Goal: Information Seeking & Learning: Learn about a topic

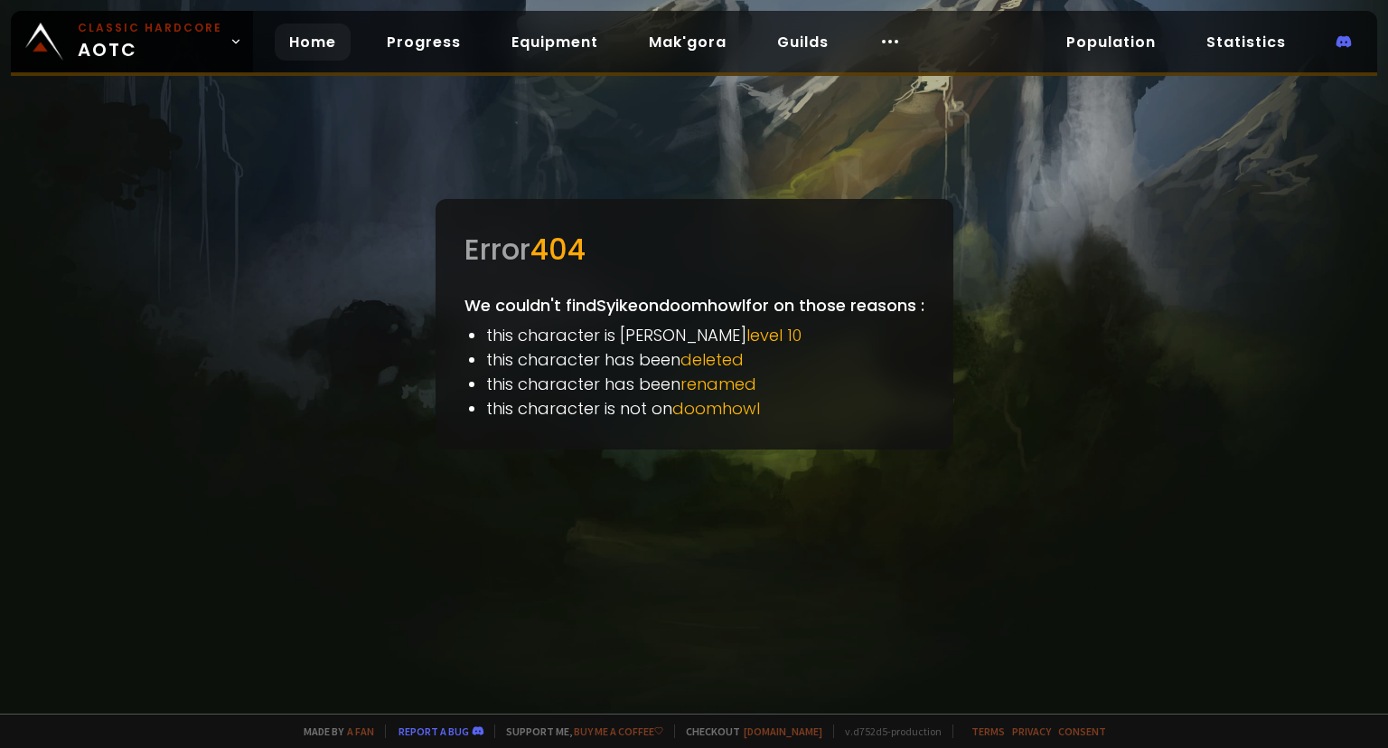
click at [305, 42] on link "Home" at bounding box center [313, 42] width 76 height 37
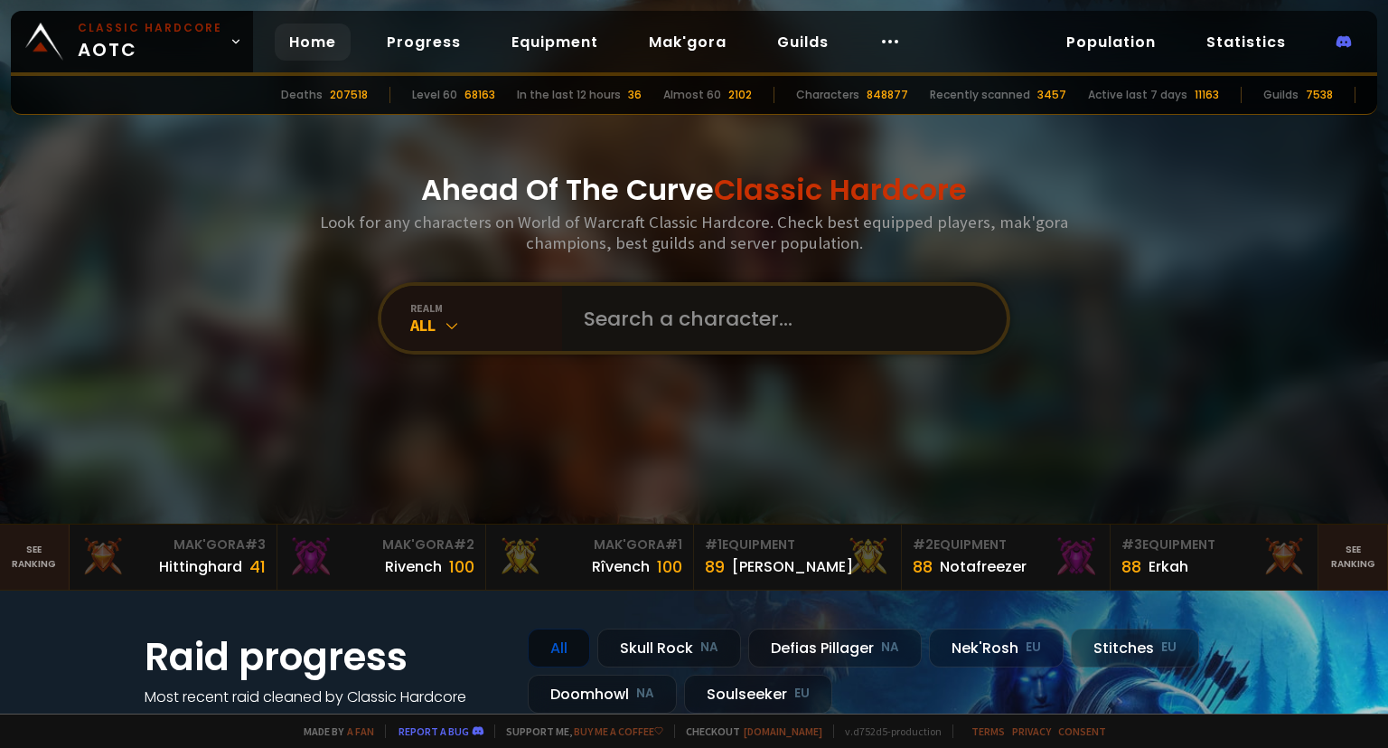
click at [654, 317] on input "text" at bounding box center [779, 318] width 412 height 65
click at [451, 309] on div "realm" at bounding box center [486, 308] width 152 height 14
click at [437, 294] on div "realm All" at bounding box center [471, 318] width 181 height 65
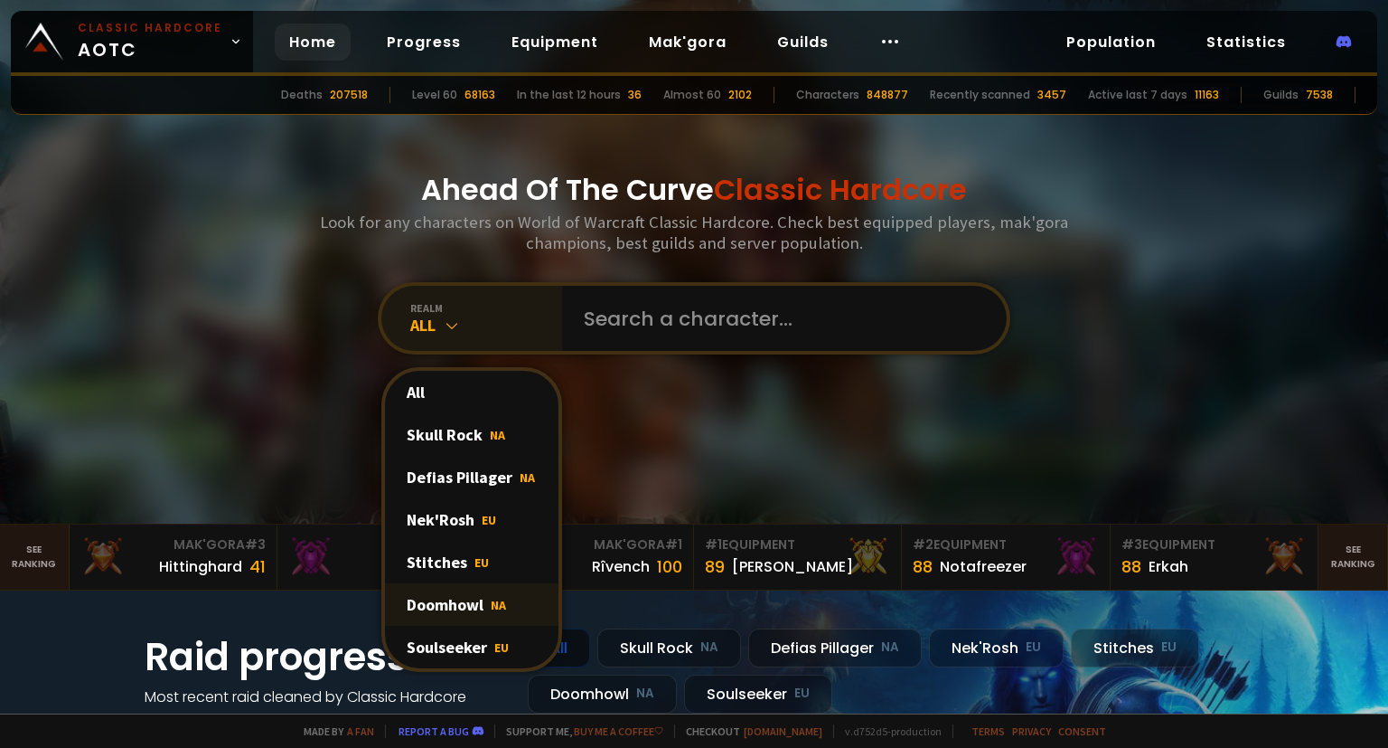
click at [470, 602] on div "Doomhowl NA" at bounding box center [472, 604] width 174 height 42
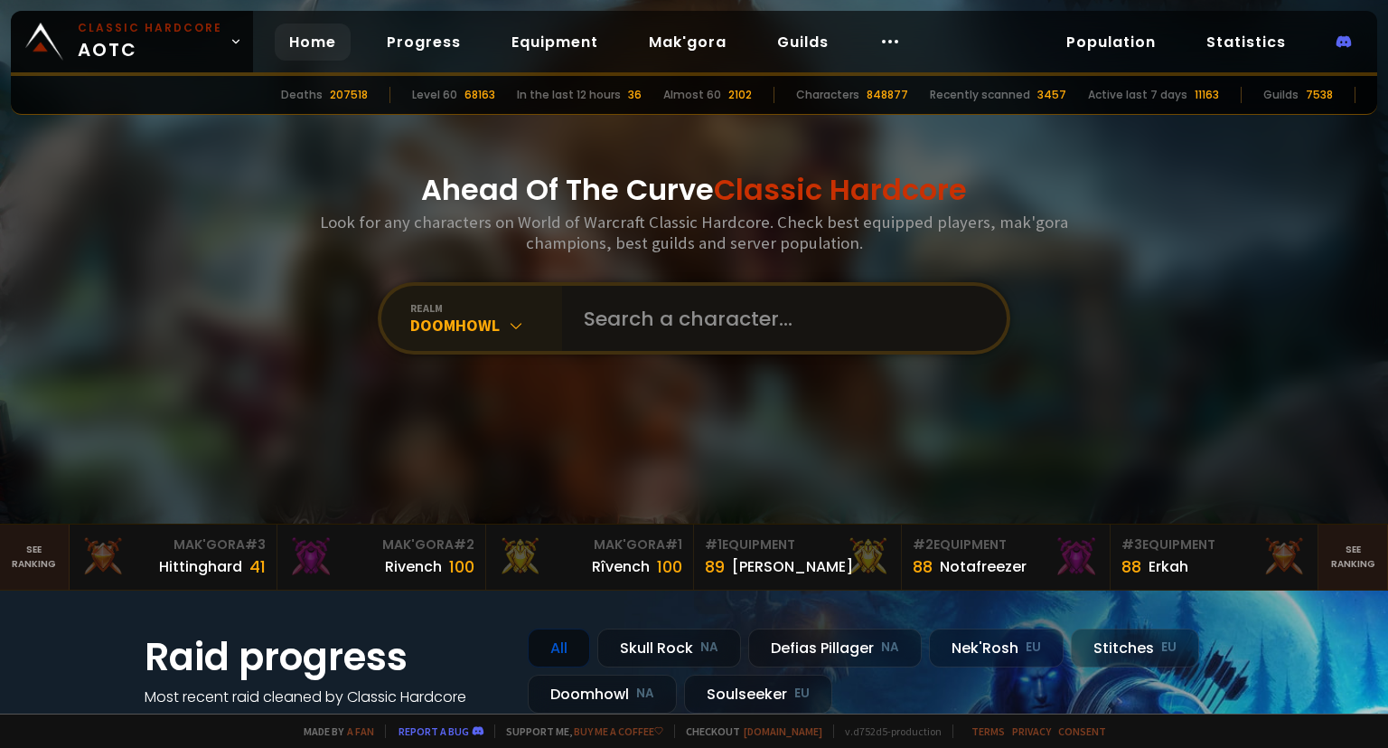
click at [711, 306] on input "text" at bounding box center [779, 318] width 412 height 65
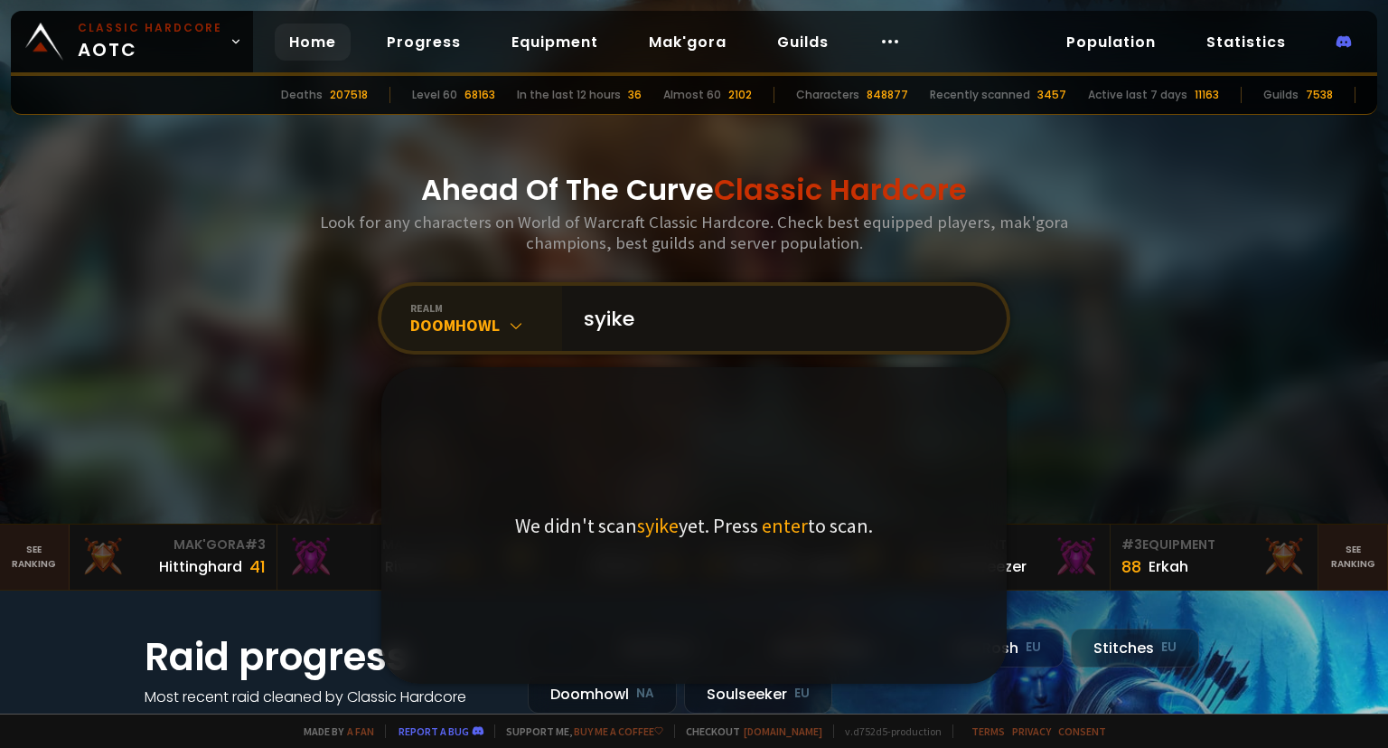
type input "syike"
click at [786, 537] on span "enter" at bounding box center [785, 525] width 46 height 25
click at [744, 324] on input "syike" at bounding box center [779, 318] width 412 height 65
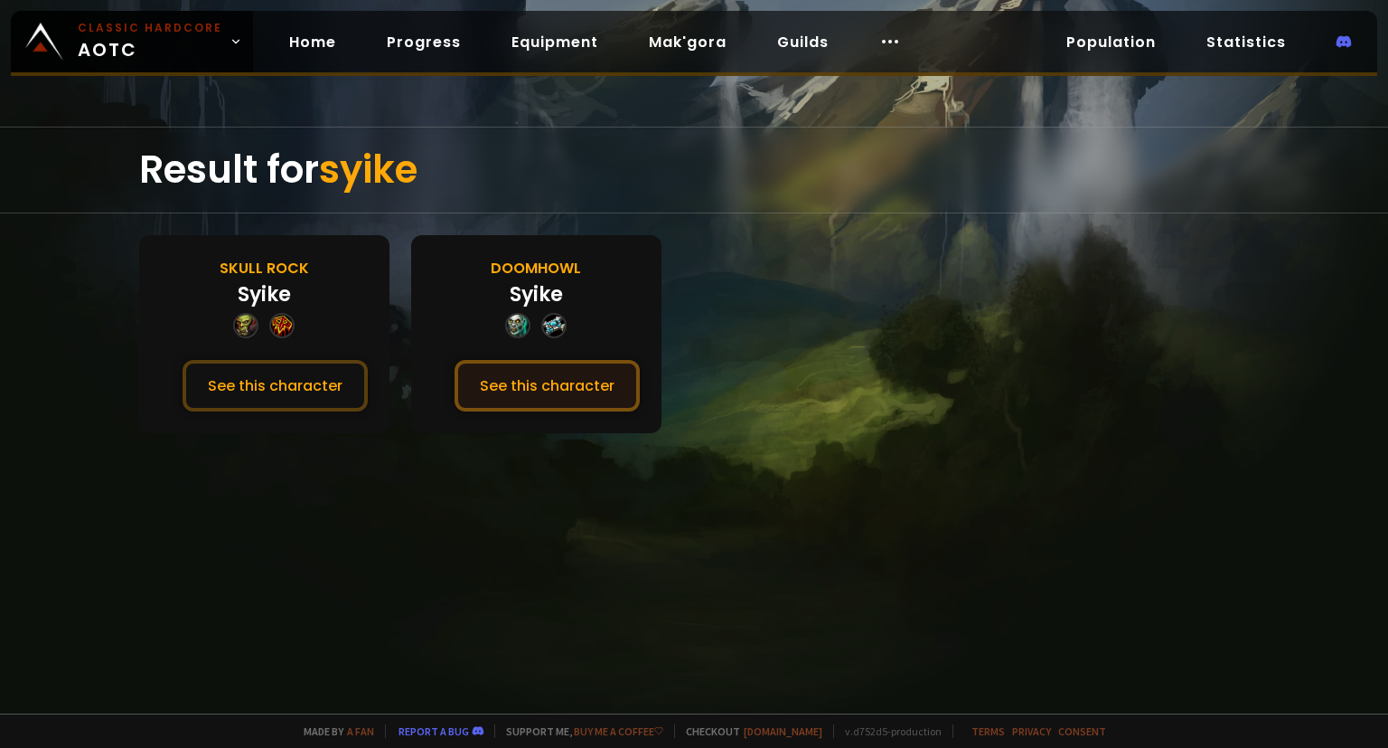
click at [573, 384] on button "See this character" at bounding box center [547, 386] width 185 height 52
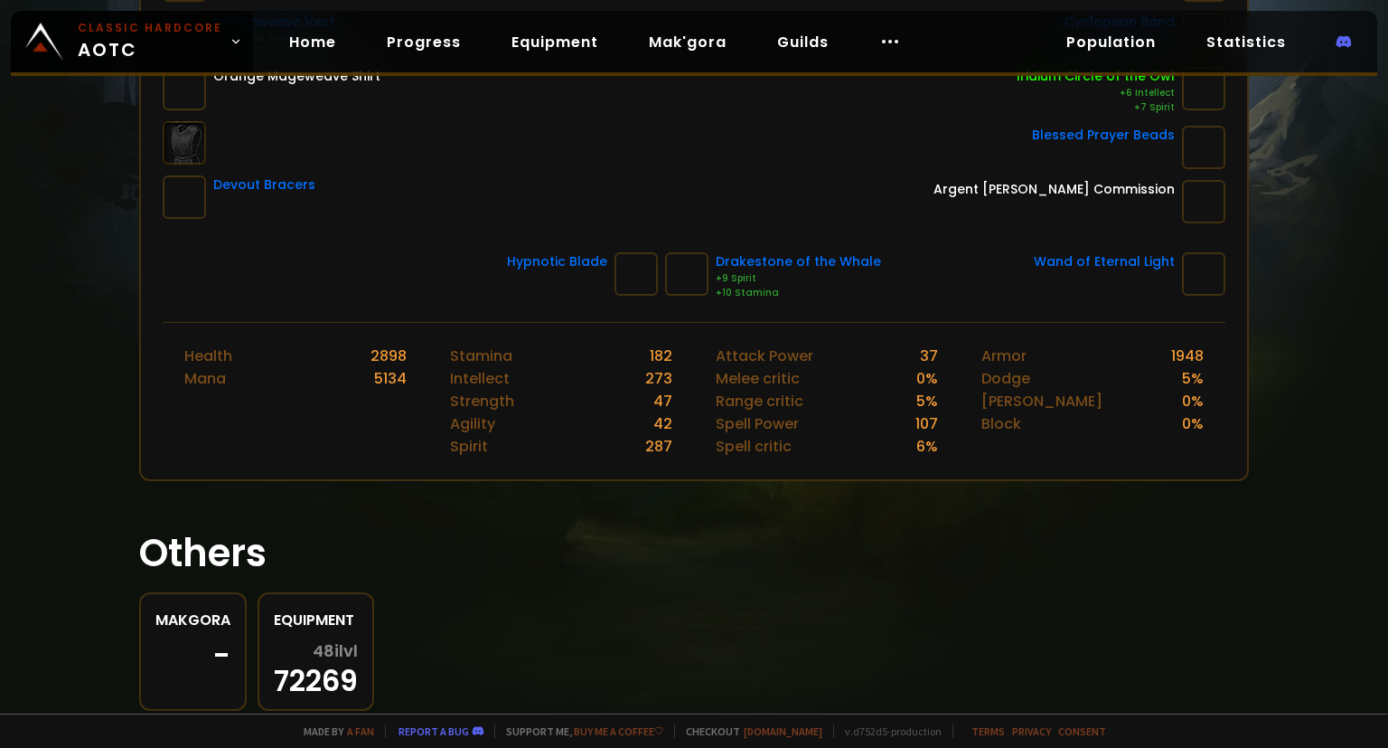
scroll to position [593, 0]
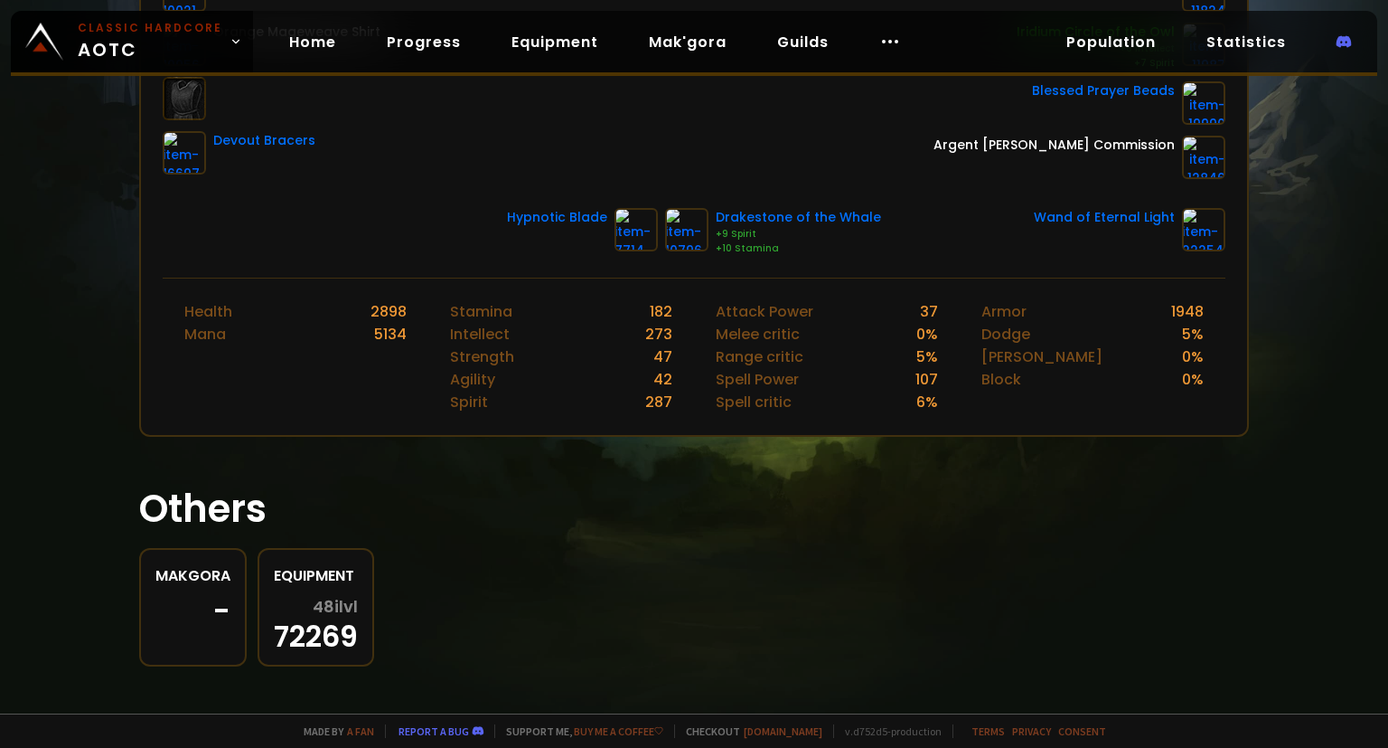
click at [197, 568] on div "Makgora" at bounding box center [192, 575] width 75 height 23
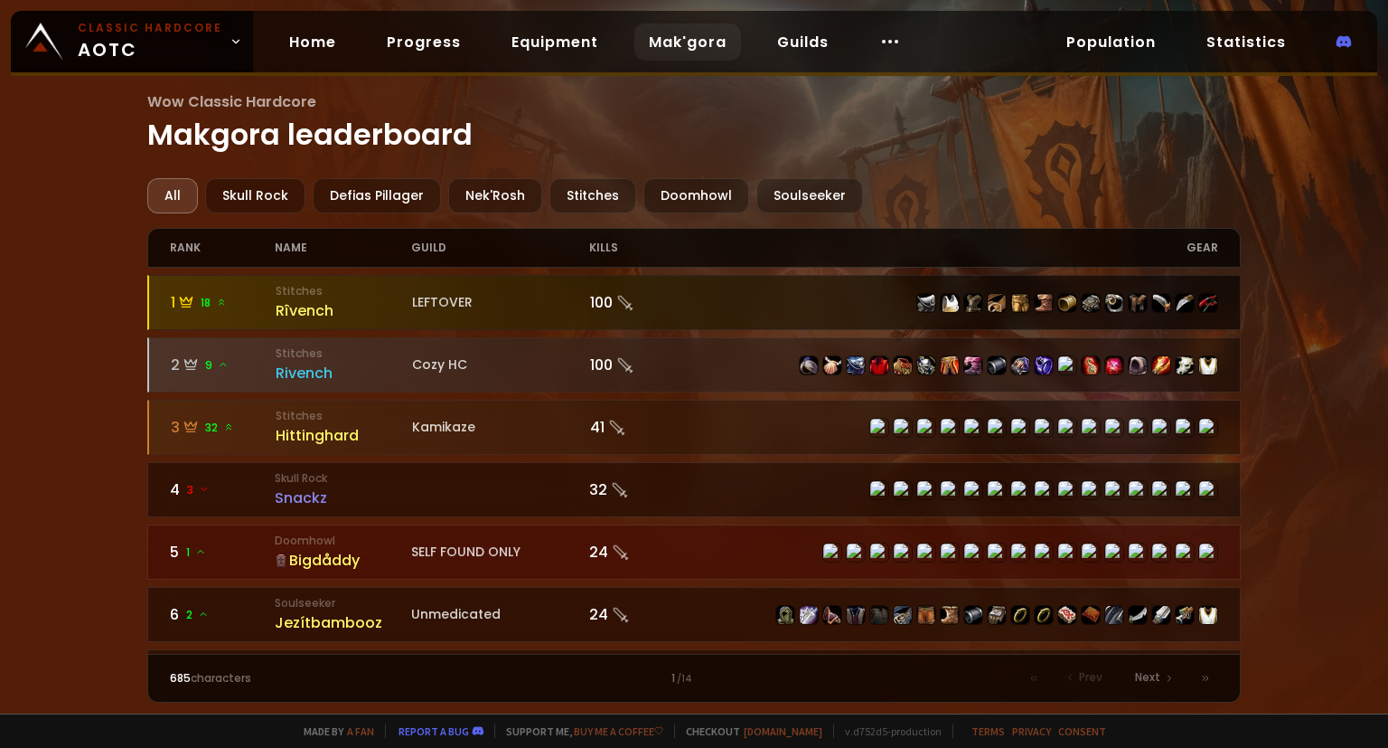
click at [491, 304] on div "LEFTOVER" at bounding box center [501, 302] width 178 height 19
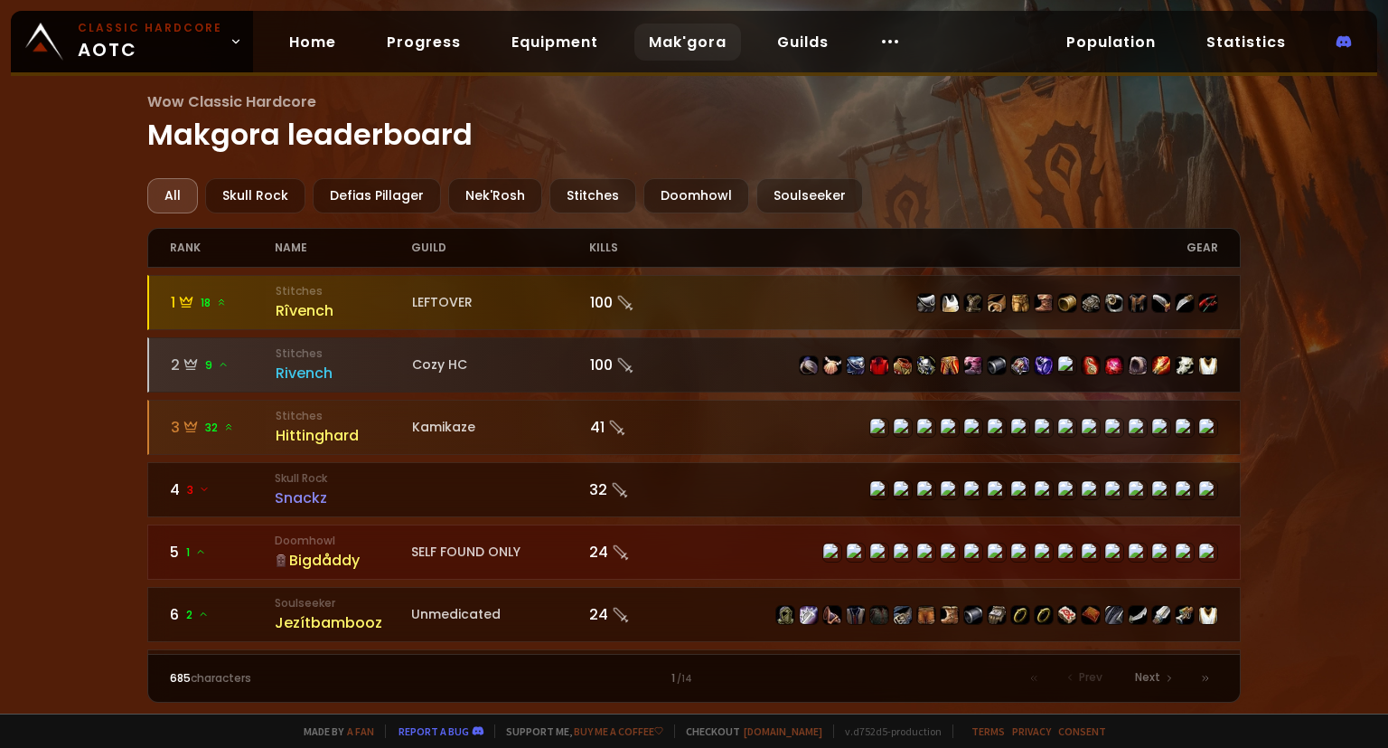
click at [522, 382] on div at bounding box center [694, 364] width 1091 height 53
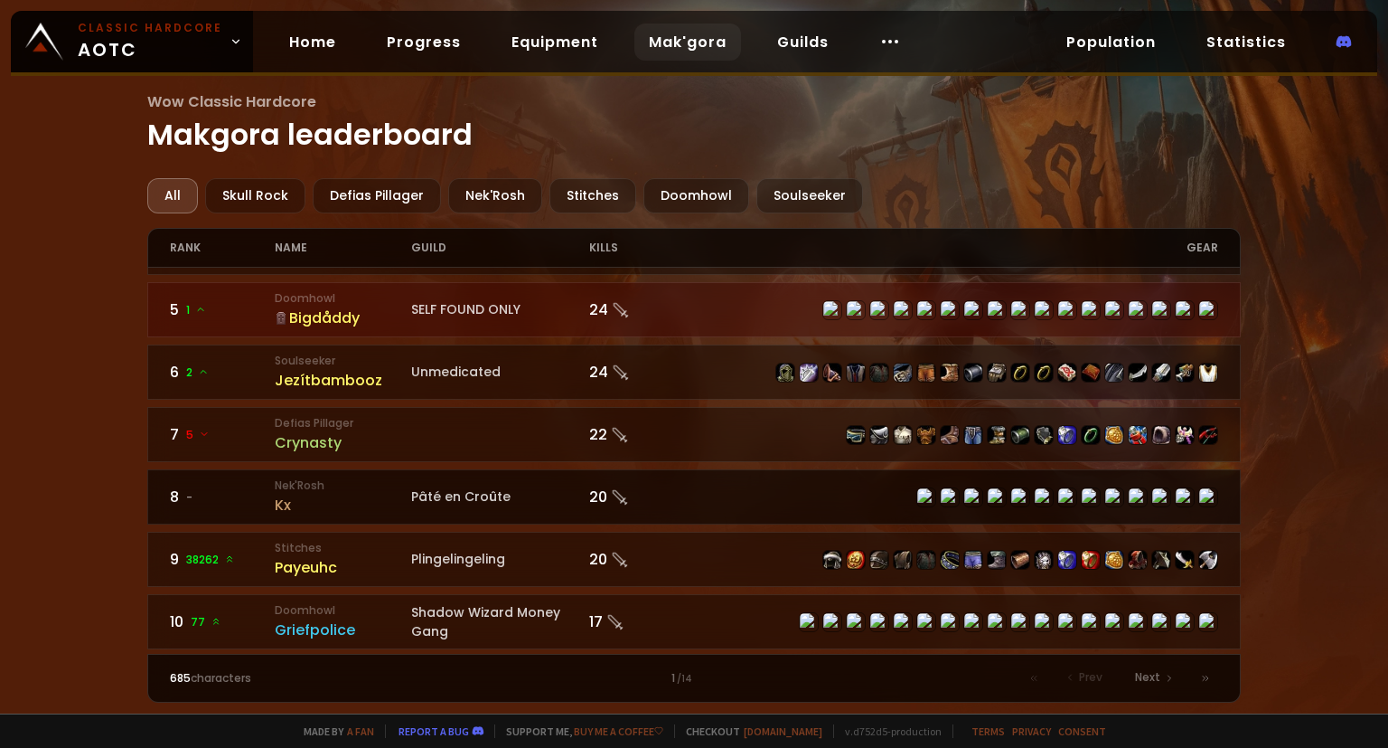
scroll to position [364, 0]
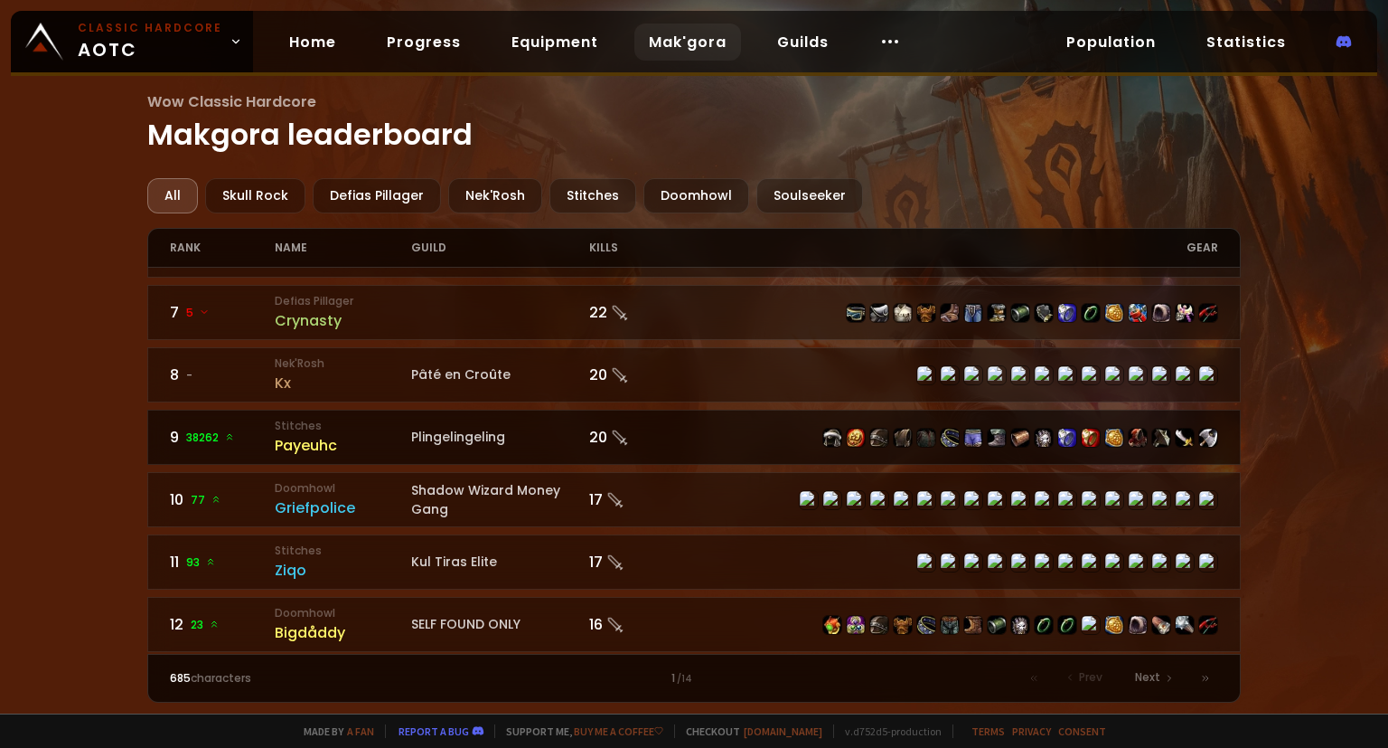
click at [457, 431] on div "Plingelingeling" at bounding box center [500, 437] width 178 height 19
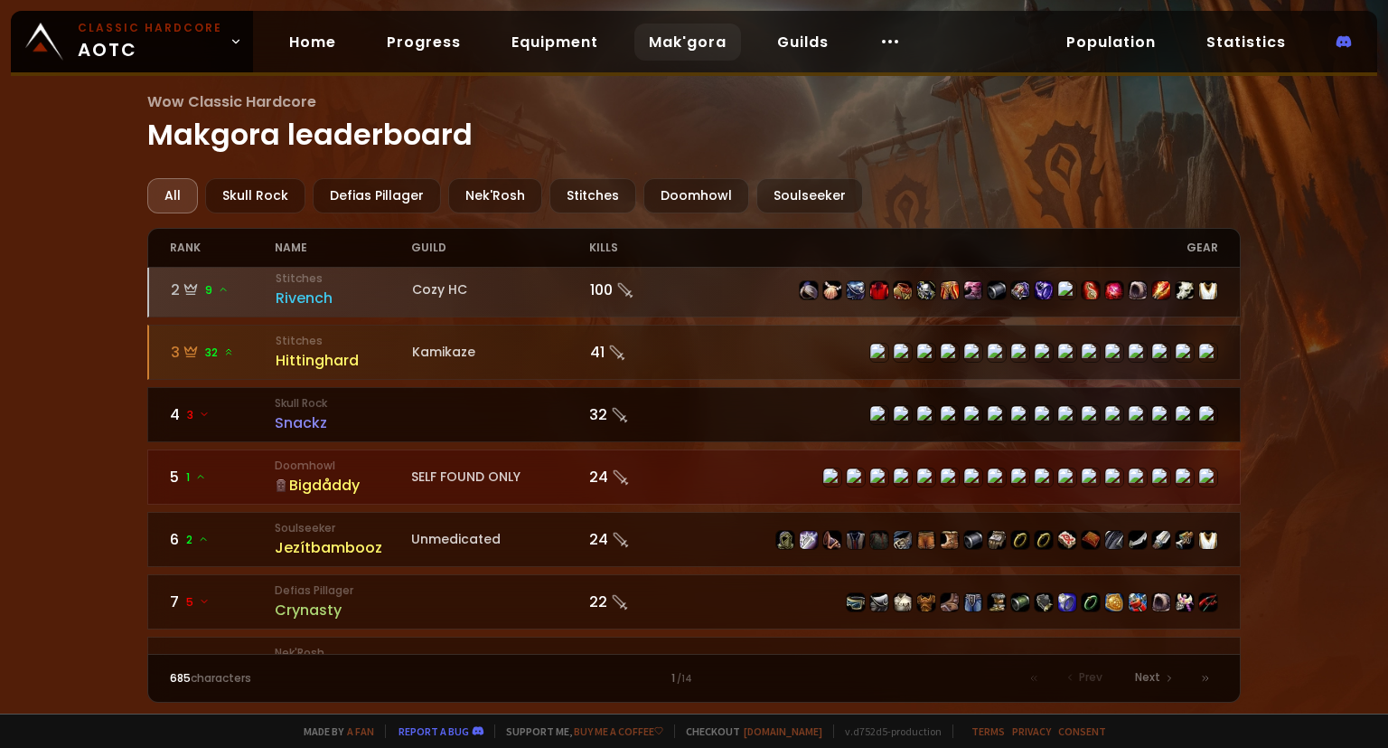
scroll to position [121, 0]
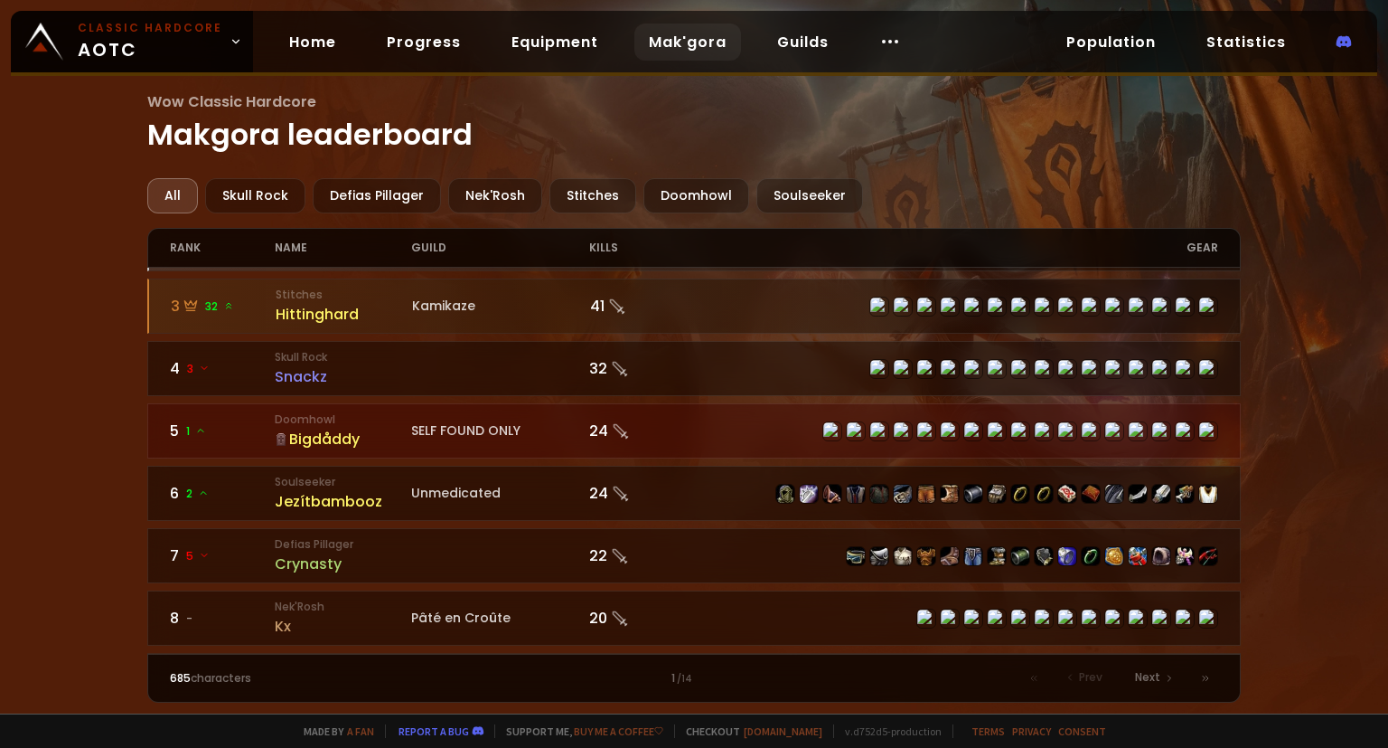
click at [551, 423] on div "SELF FOUND ONLY" at bounding box center [500, 430] width 178 height 19
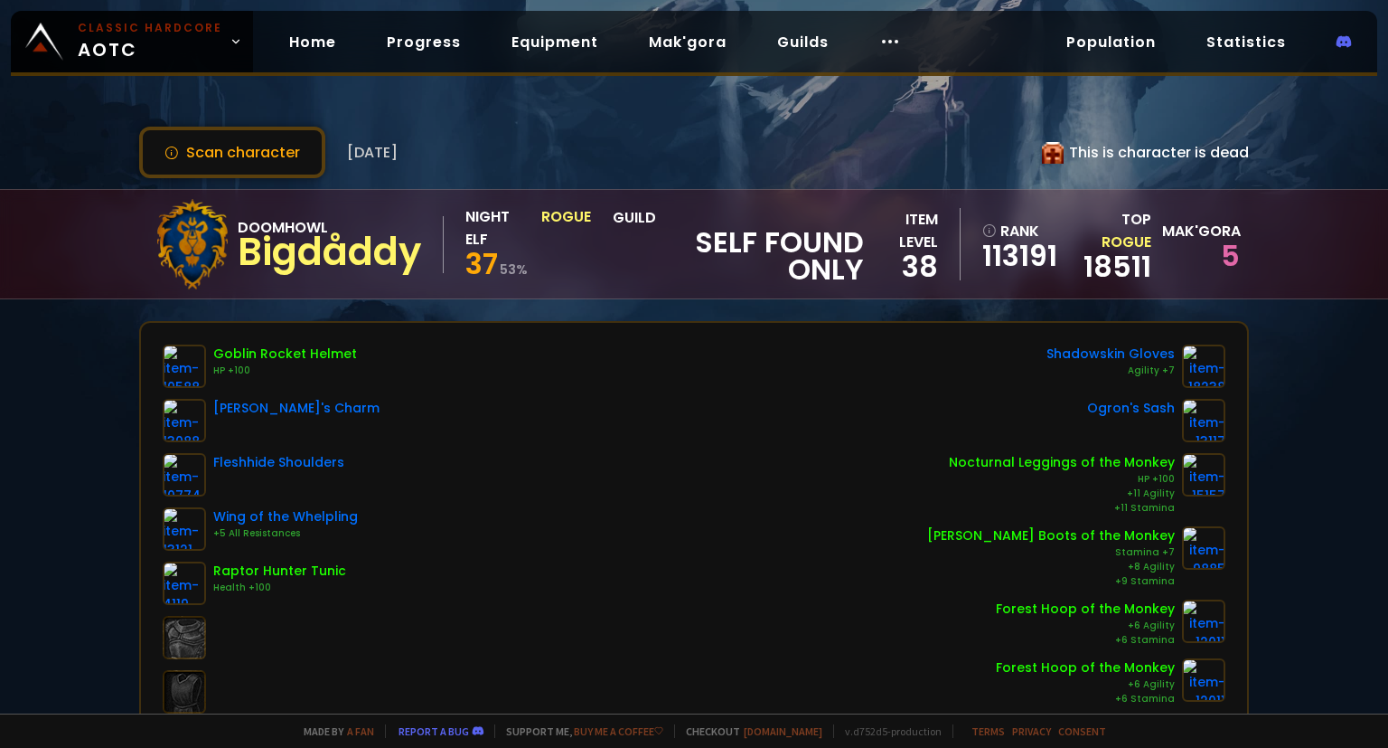
scroll to position [242, 0]
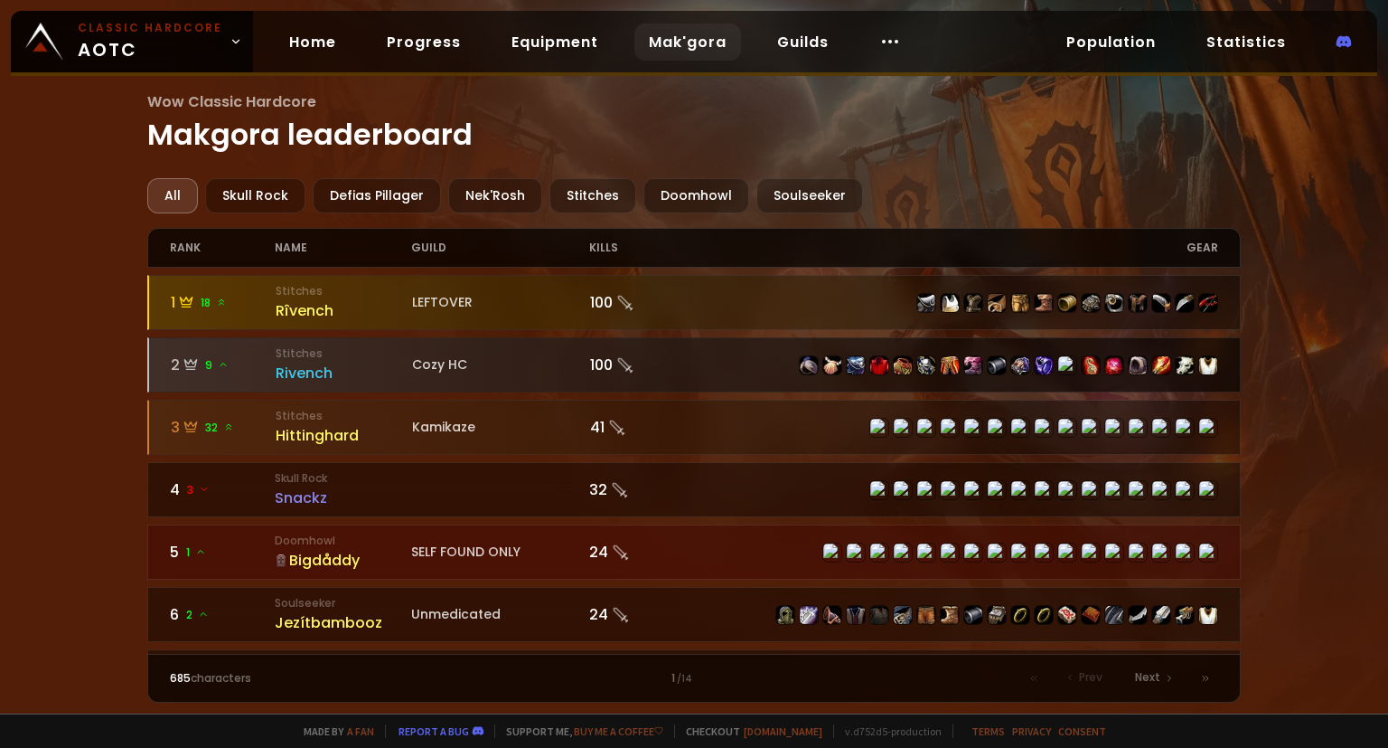
click at [392, 368] on div "Rivench" at bounding box center [344, 373] width 136 height 23
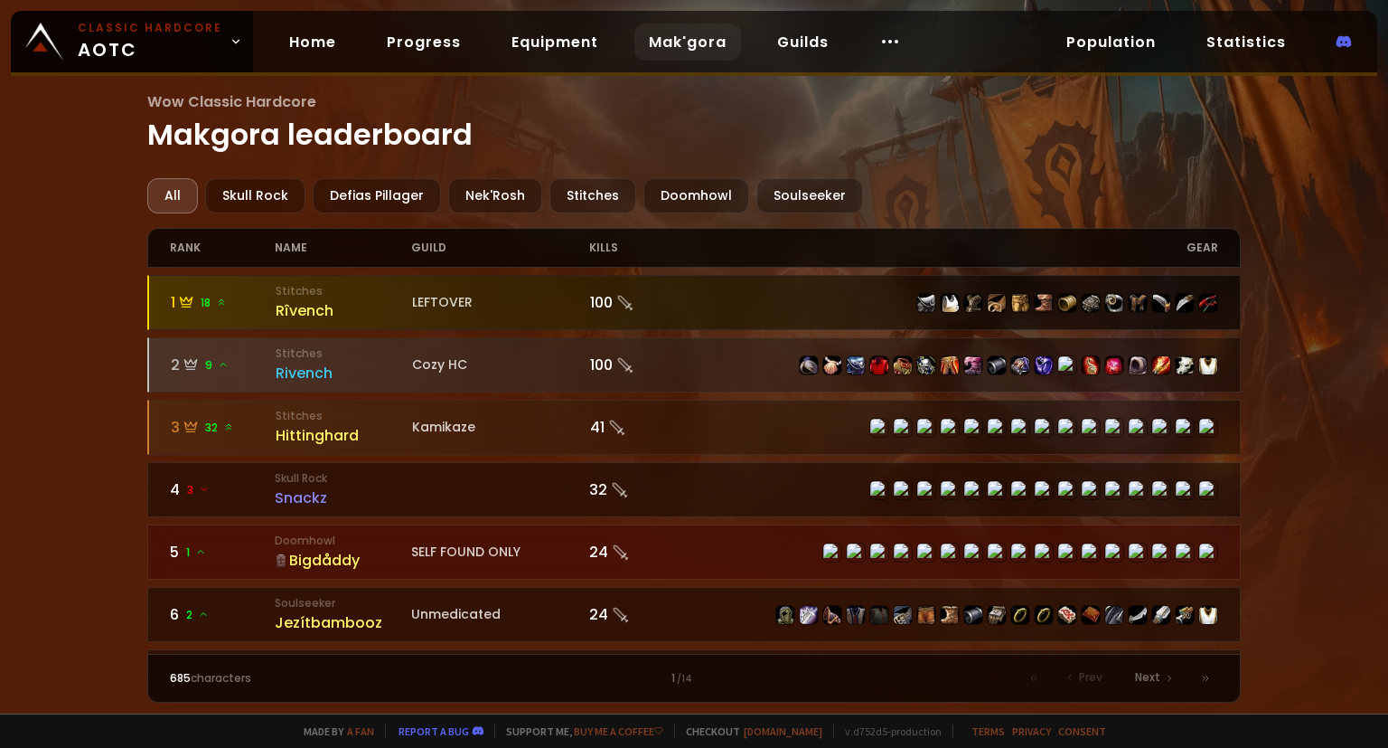
click at [355, 315] on div "Rîvench" at bounding box center [344, 310] width 136 height 23
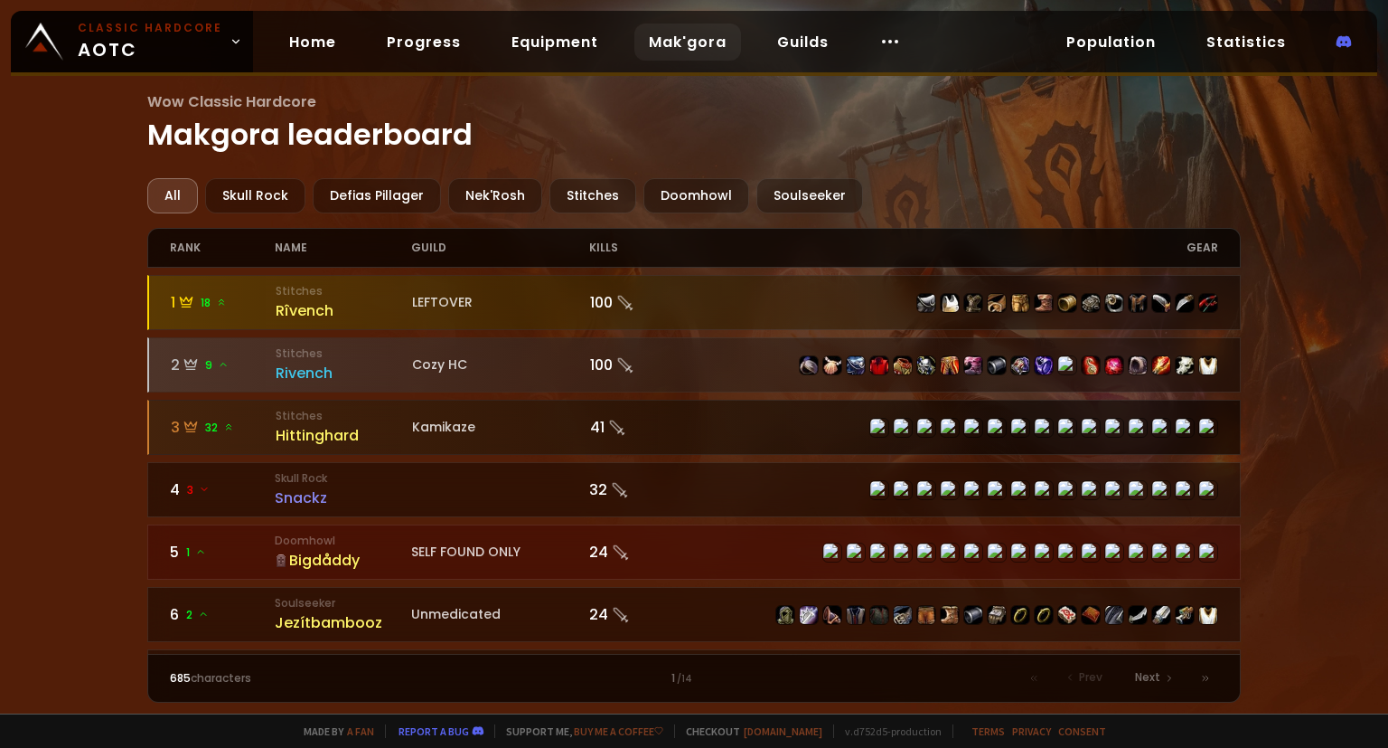
click at [381, 433] on div "Hittinghard" at bounding box center [344, 435] width 136 height 23
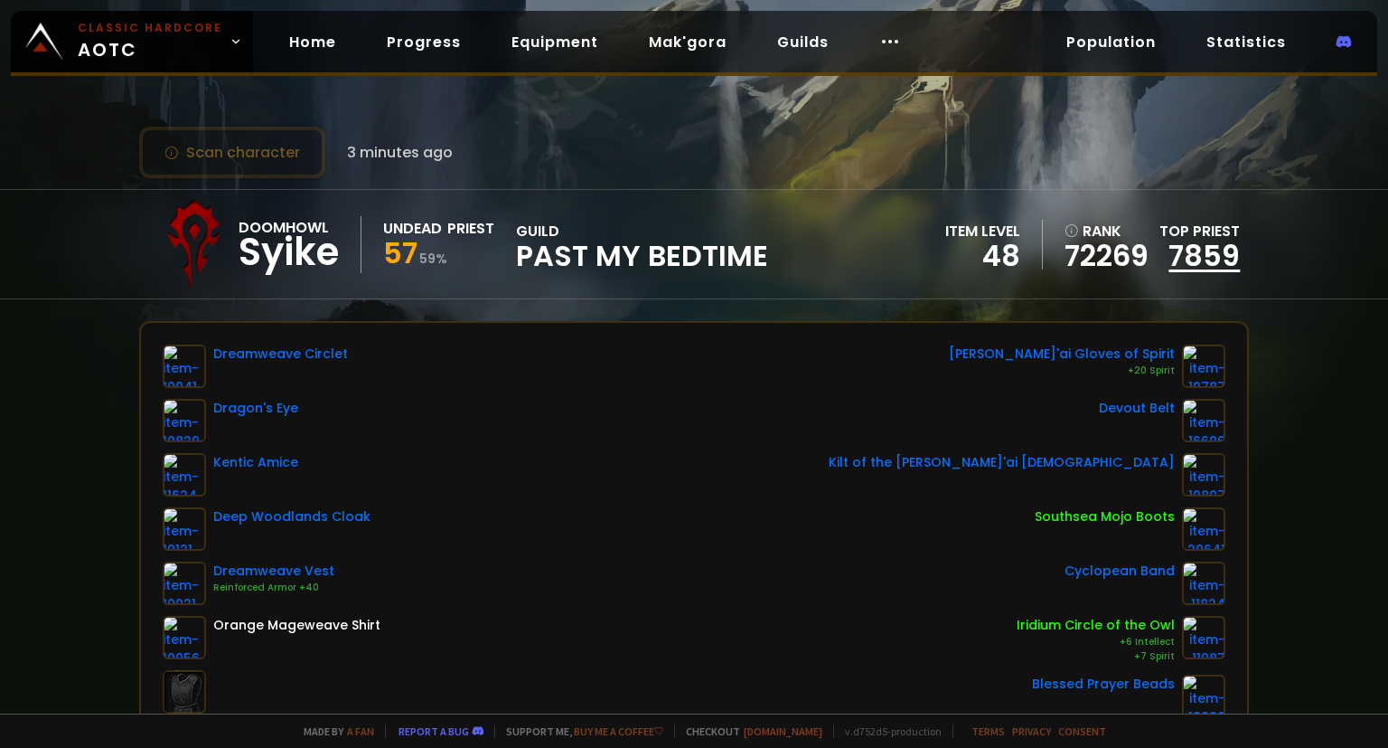
click at [1224, 249] on link "7859" at bounding box center [1204, 255] width 71 height 41
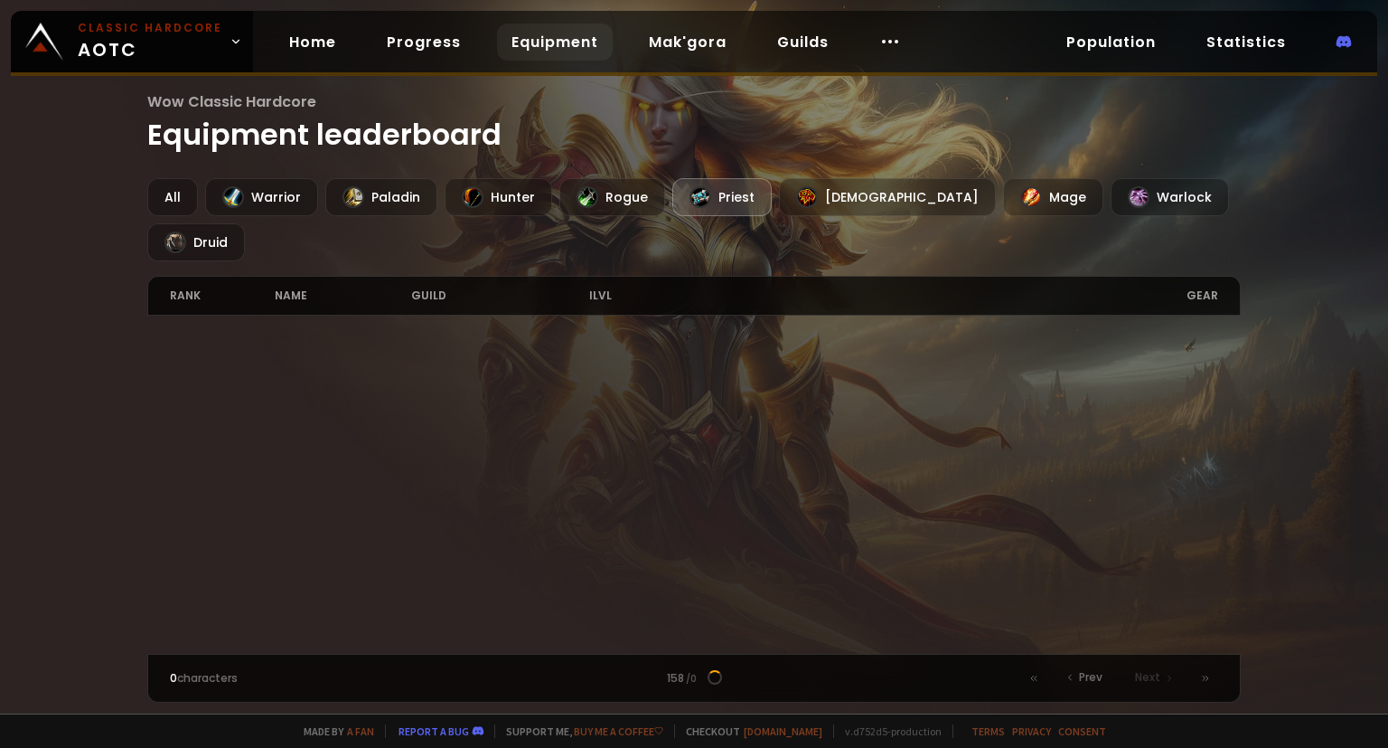
click at [692, 190] on div at bounding box center [701, 197] width 22 height 22
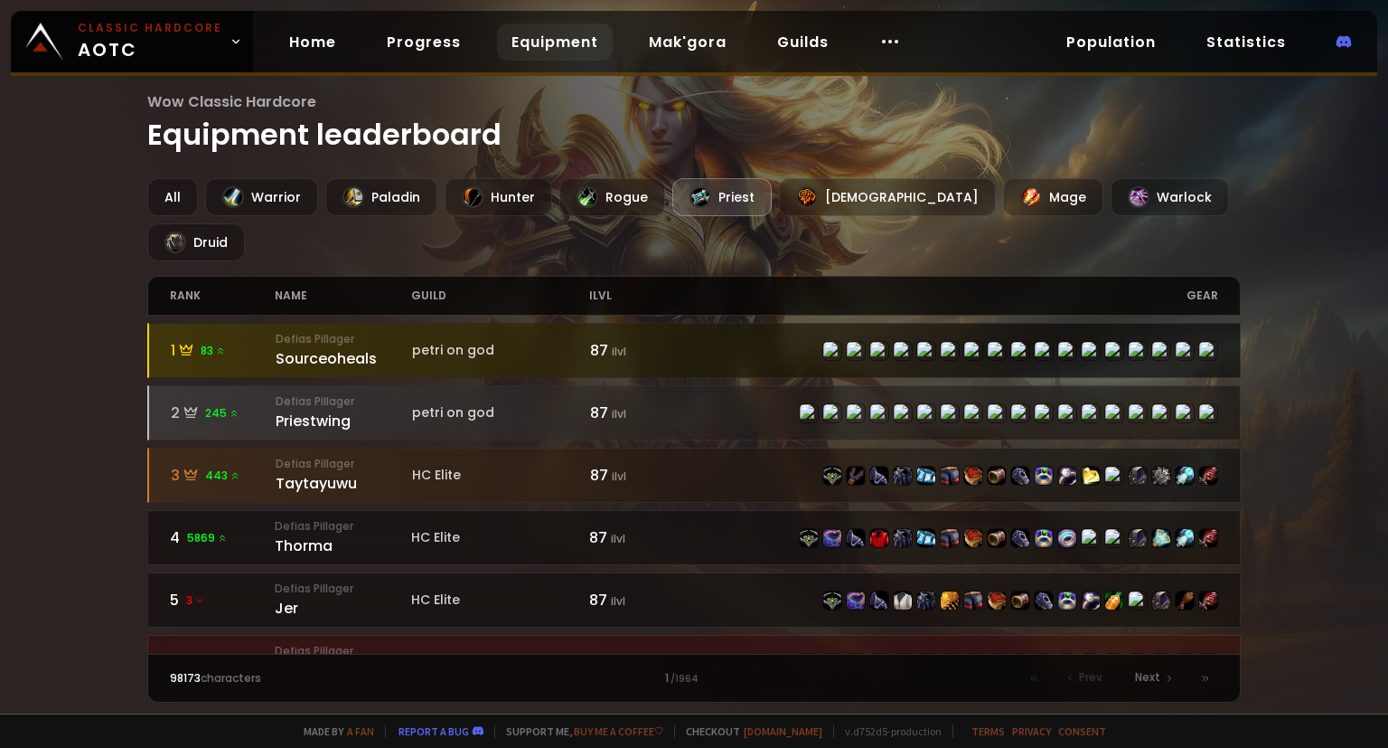
click at [487, 341] on div "petri on god" at bounding box center [501, 350] width 178 height 19
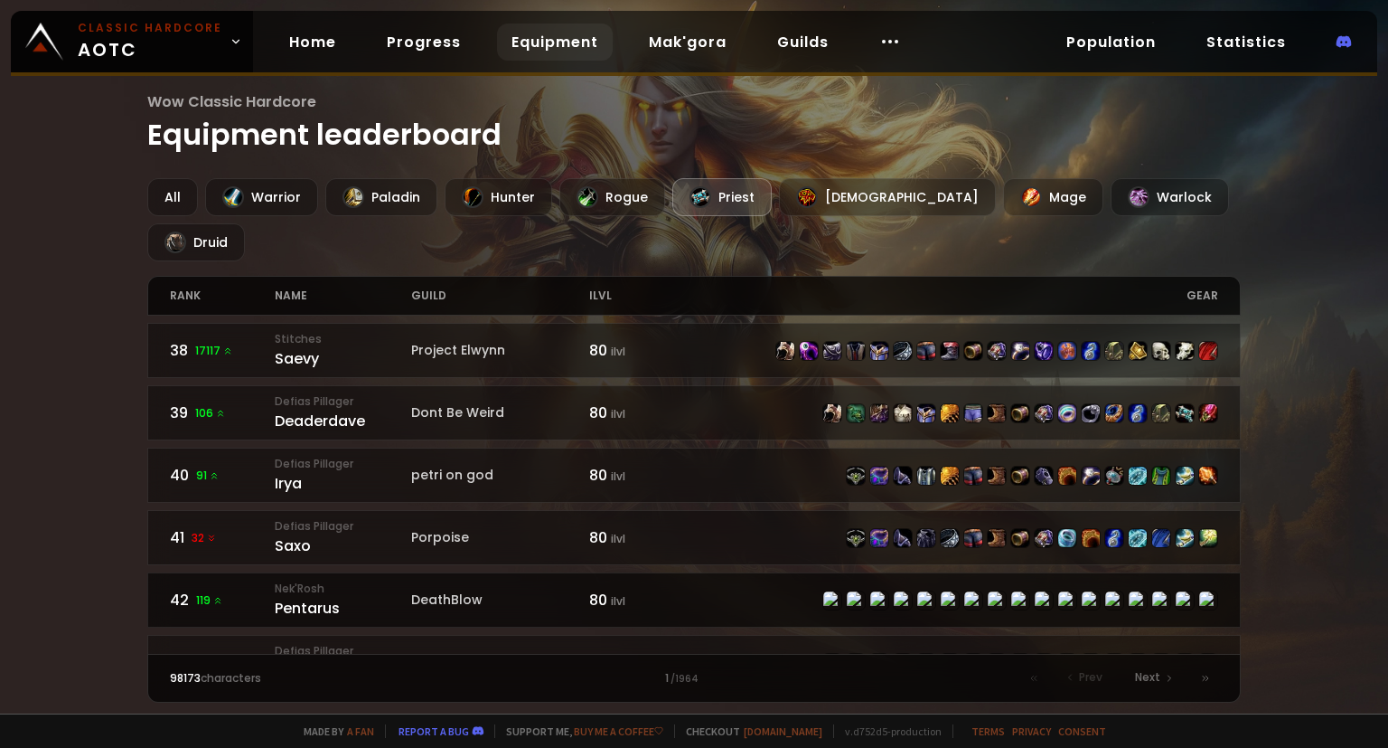
scroll to position [2672, 0]
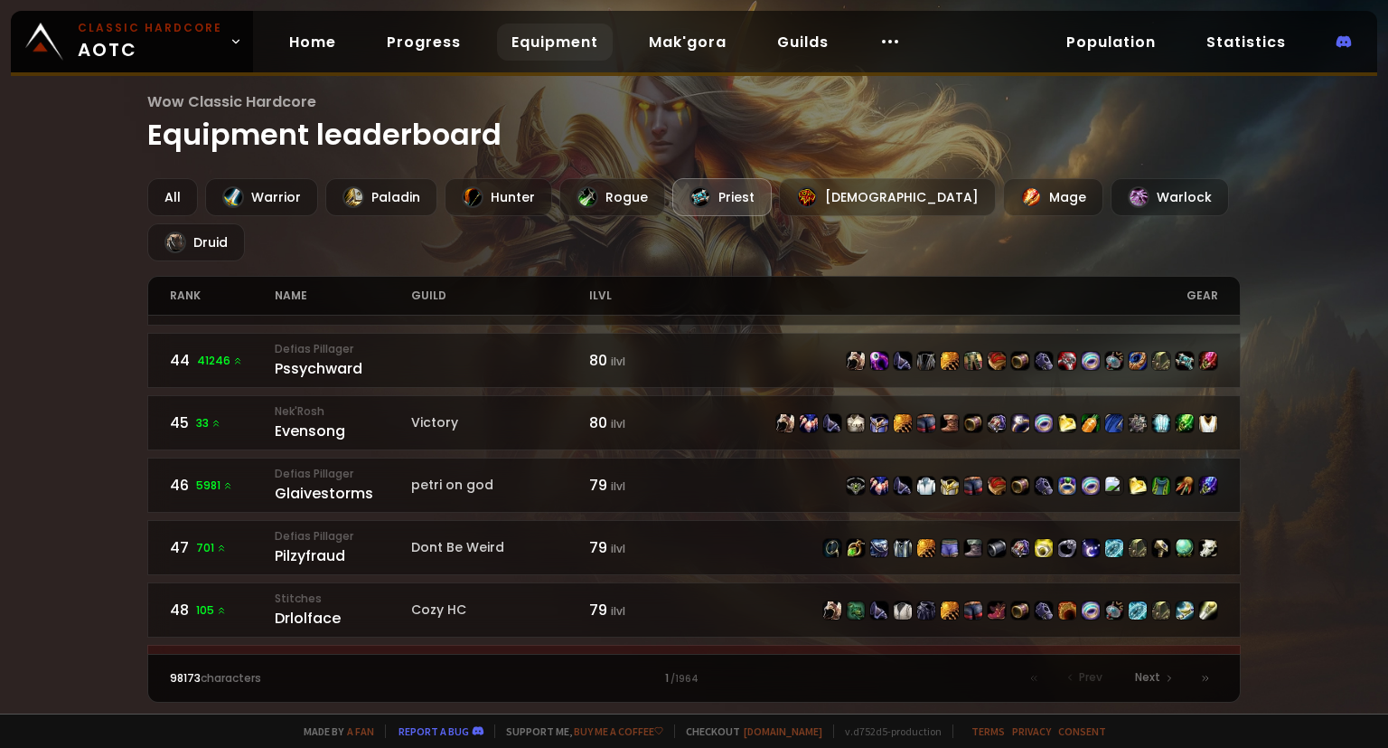
click at [346, 715] on small "Nek'Rosh" at bounding box center [343, 723] width 136 height 16
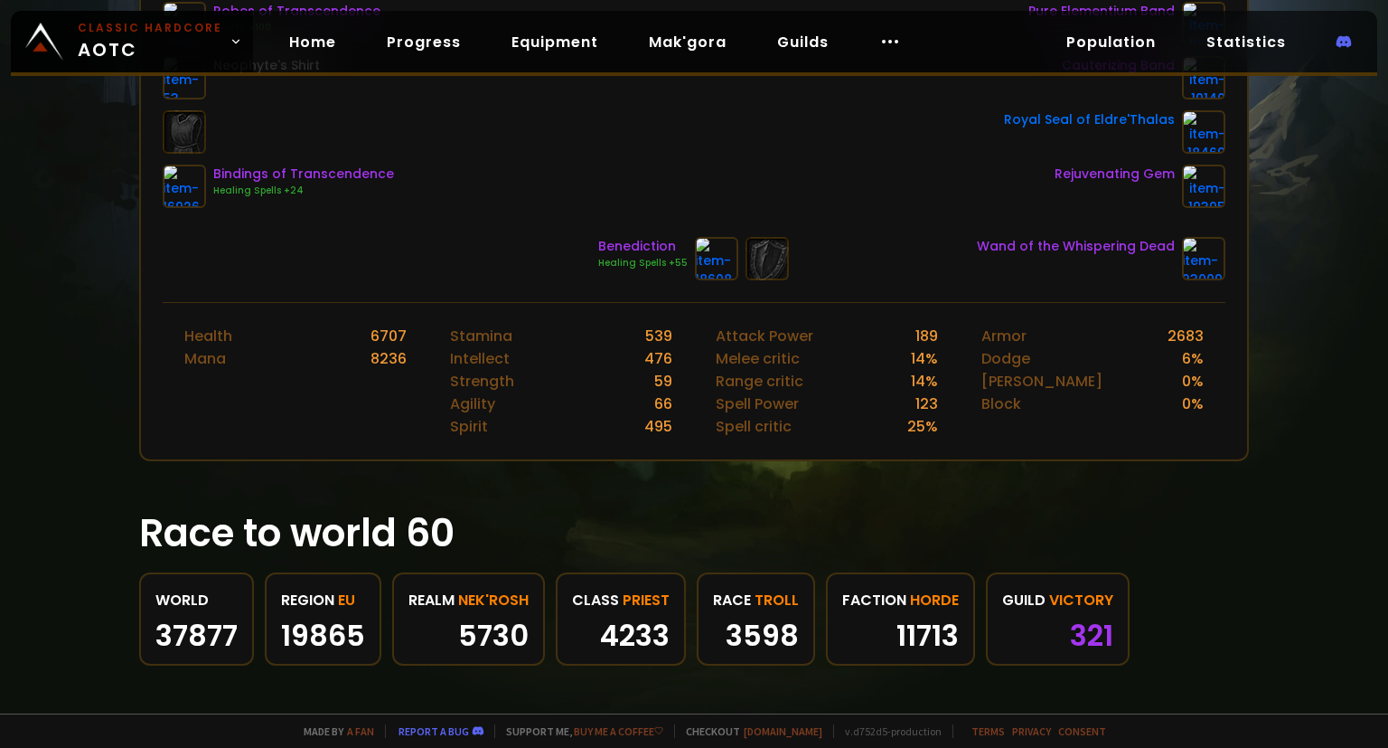
scroll to position [607, 0]
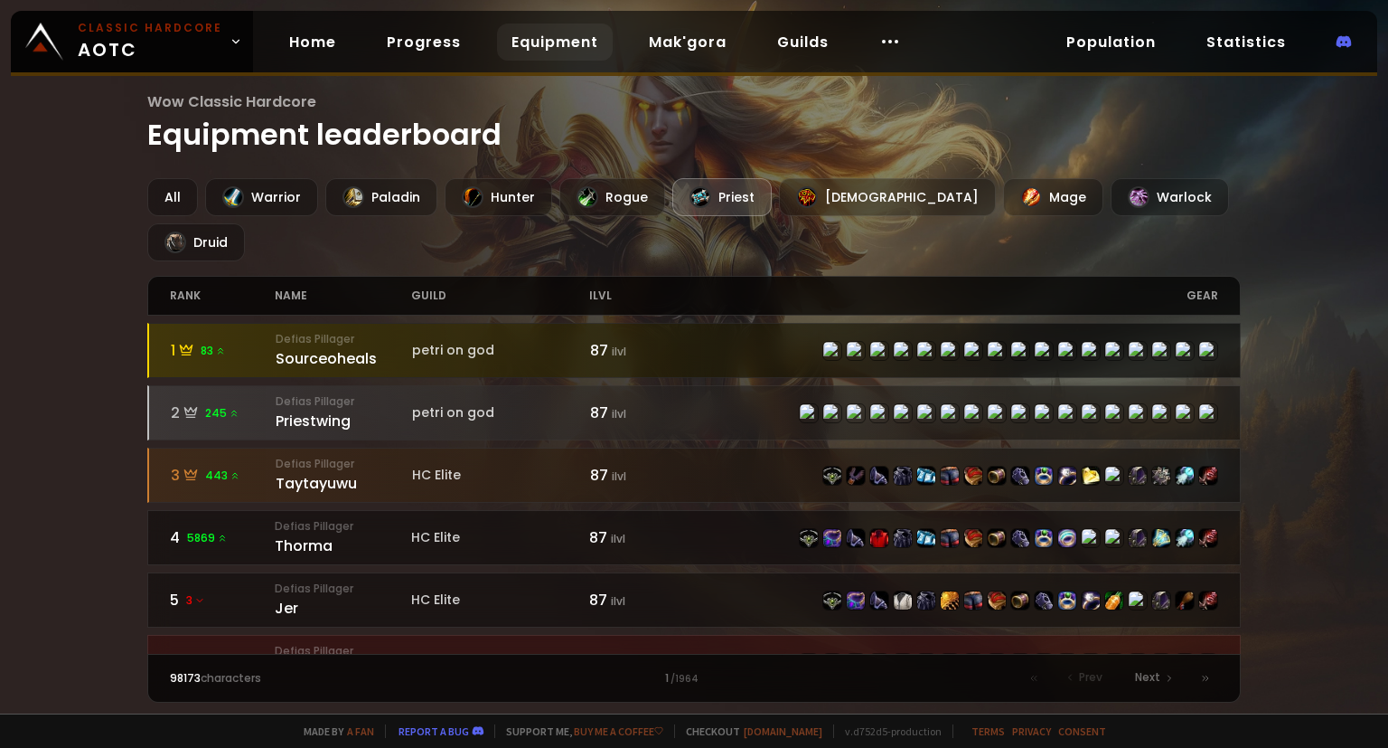
click at [359, 331] on small "Defias Pillager" at bounding box center [344, 339] width 136 height 16
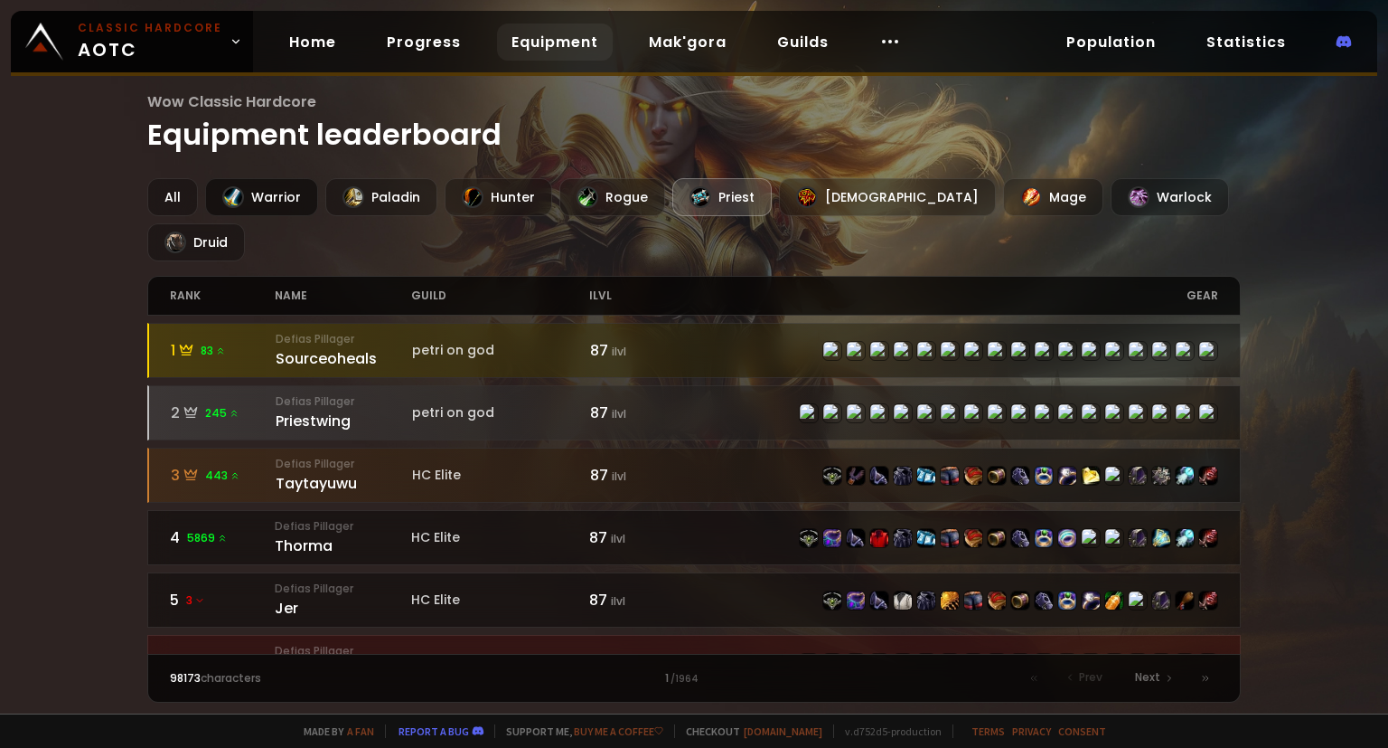
click at [255, 193] on div "Warrior" at bounding box center [261, 197] width 113 height 38
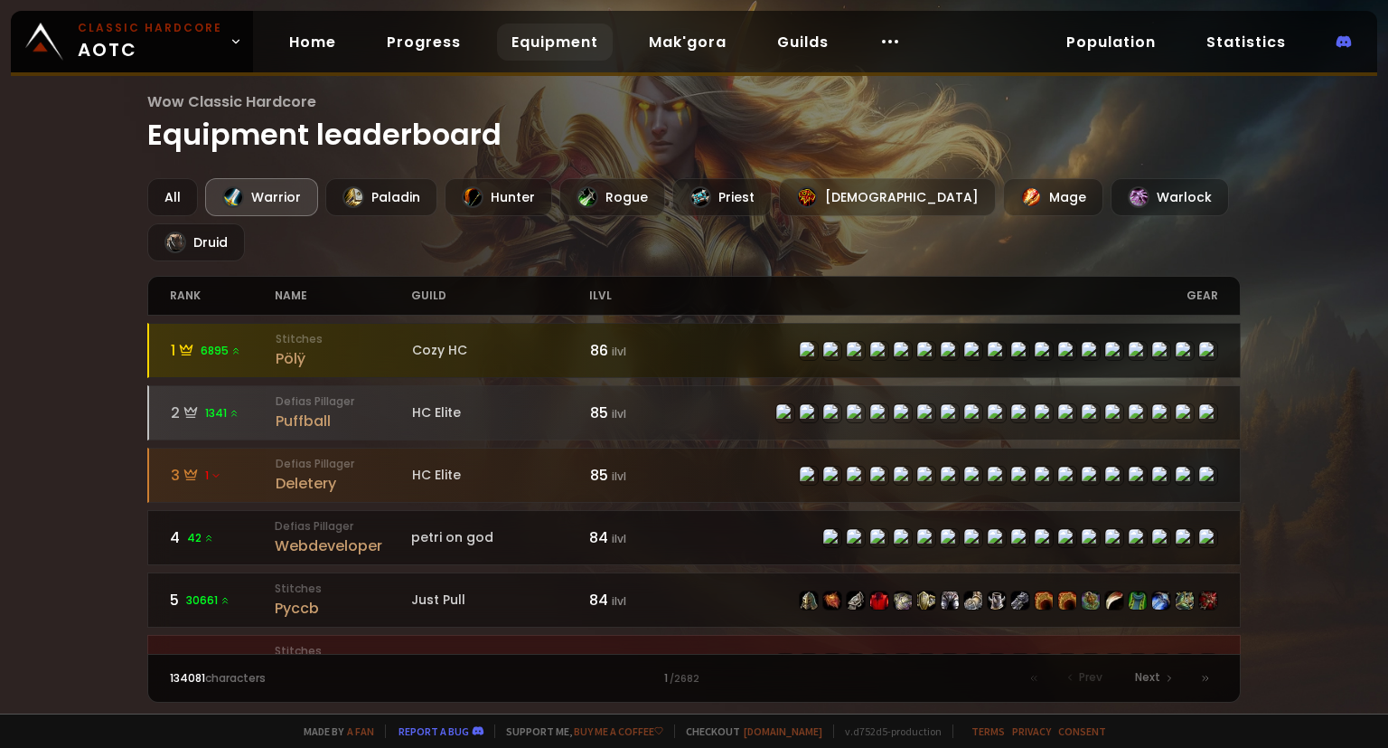
click at [551, 341] on div "Cozy HC" at bounding box center [501, 350] width 178 height 19
